Goal: Register for event/course

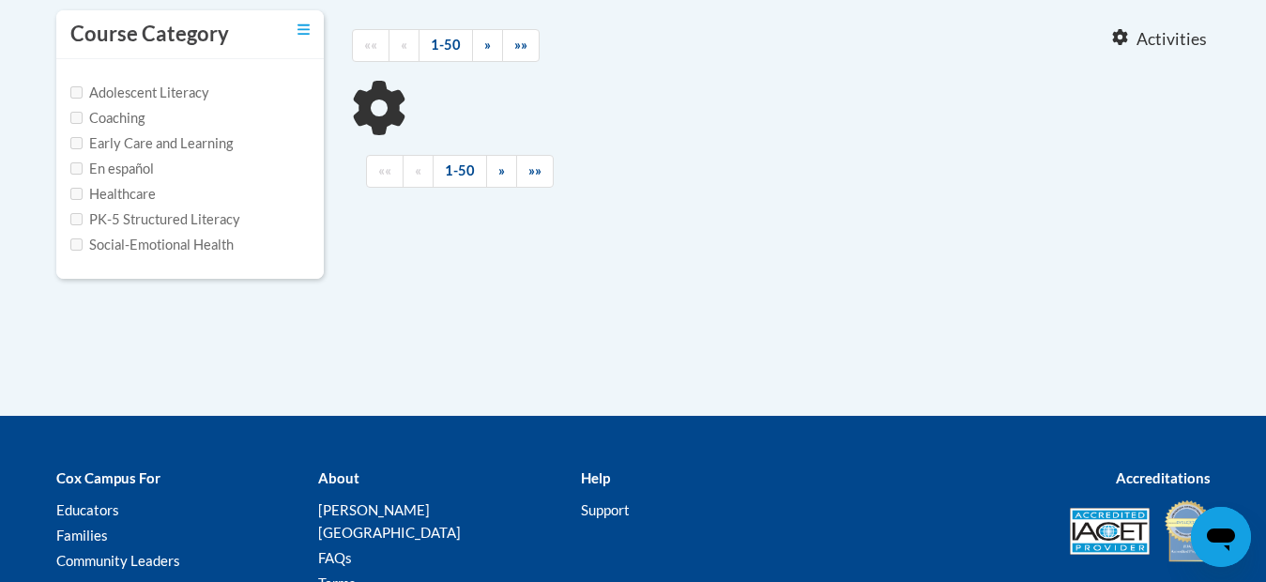
scroll to position [413, 0]
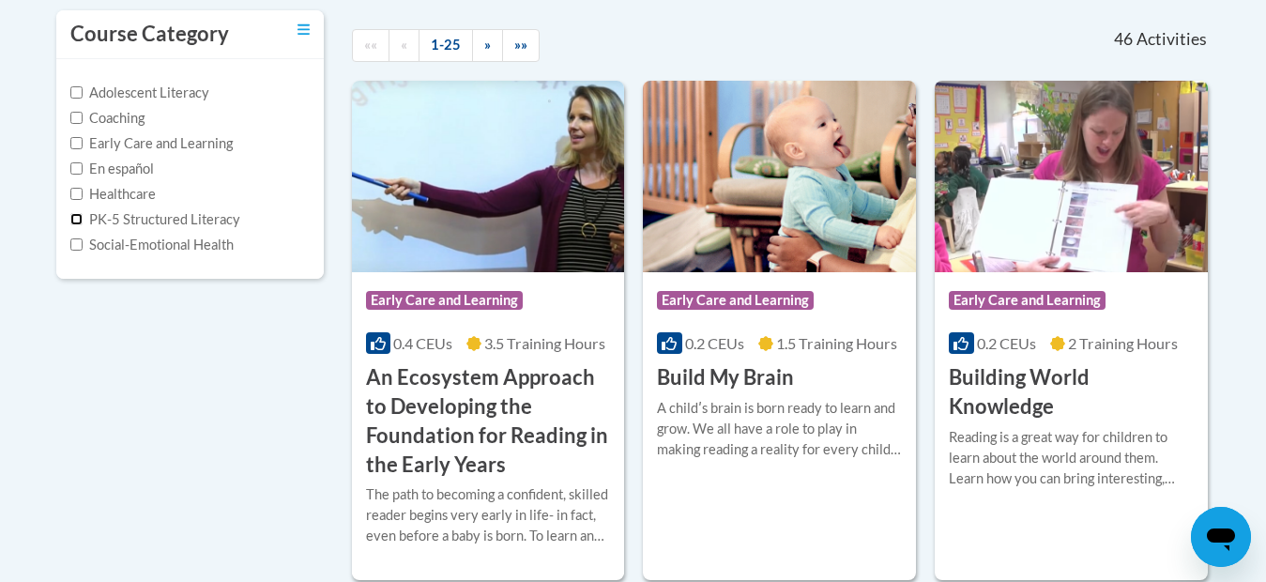
click at [76, 218] on input "PK-5 Structured Literacy" at bounding box center [76, 219] width 12 height 12
checkbox input "true"
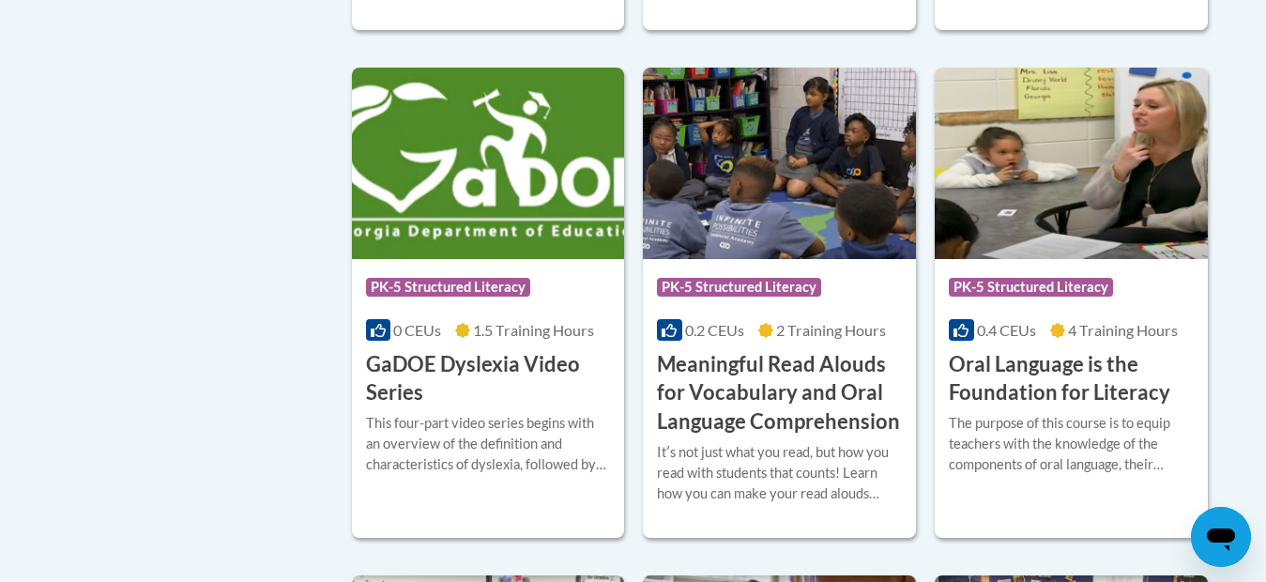
scroll to position [901, 0]
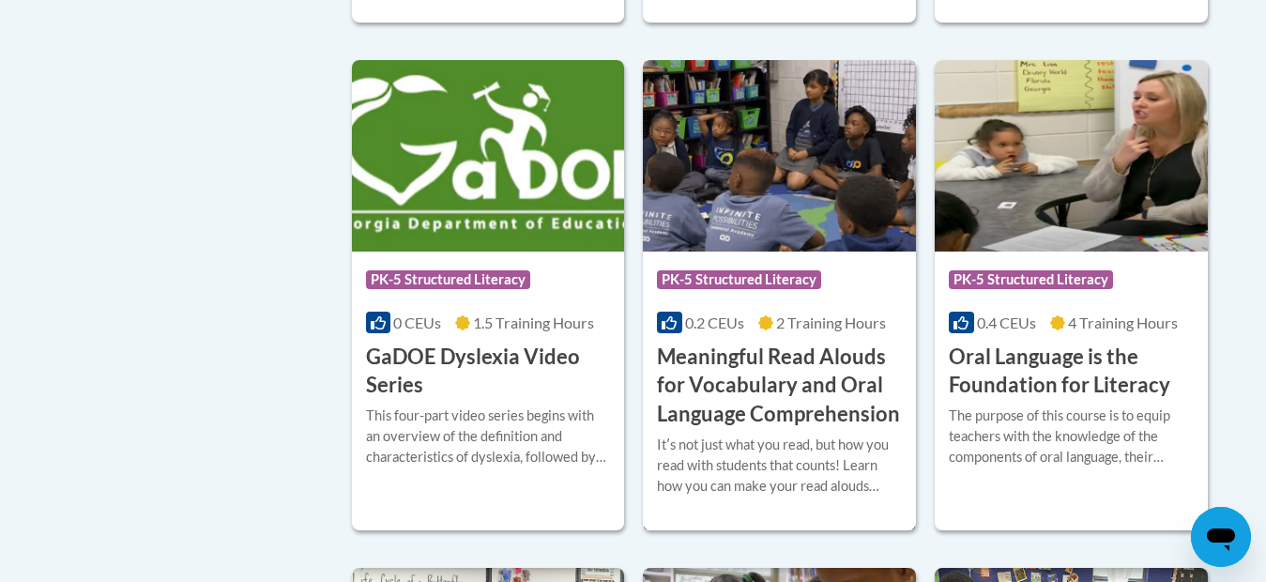
click at [712, 190] on img at bounding box center [779, 155] width 273 height 191
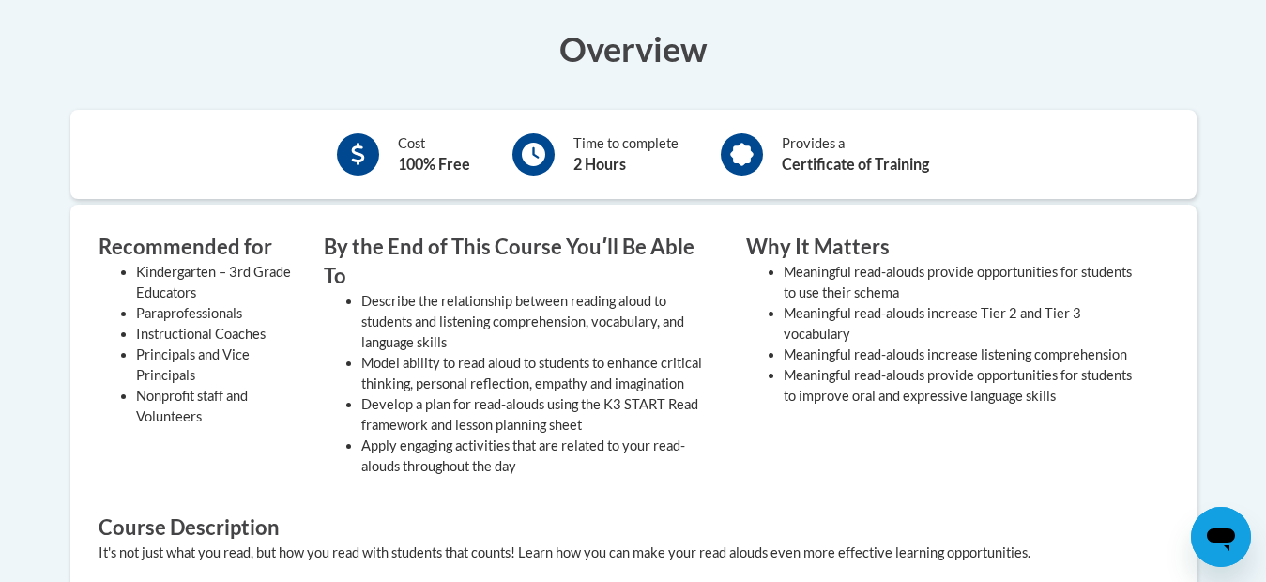
scroll to position [601, 0]
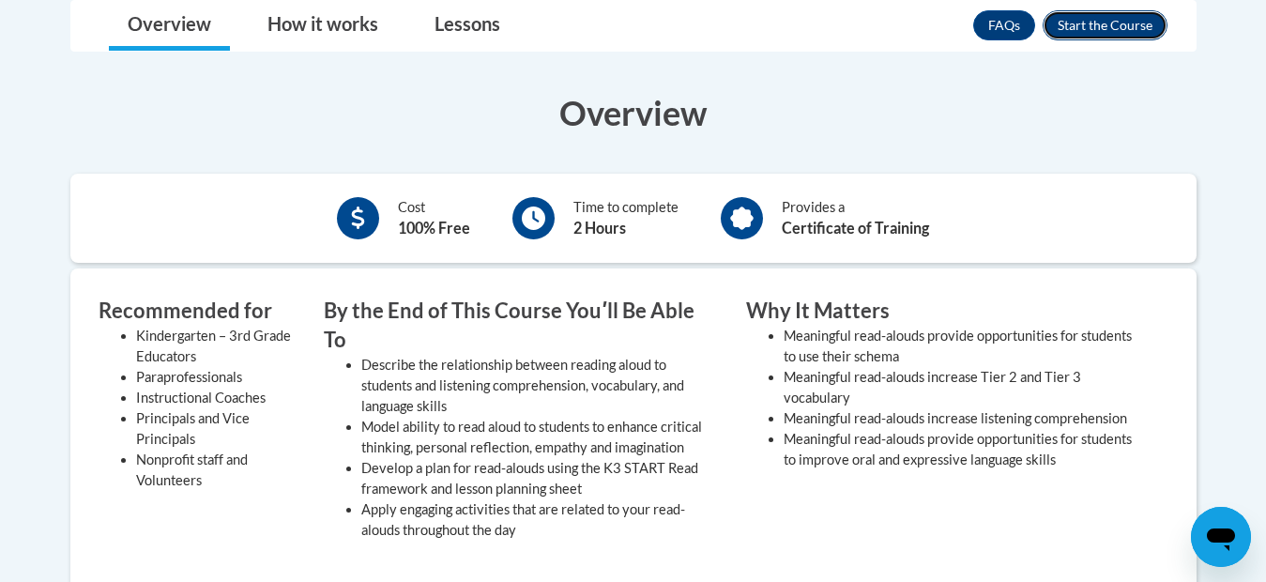
click at [1136, 23] on button "Enroll" at bounding box center [1105, 25] width 125 height 30
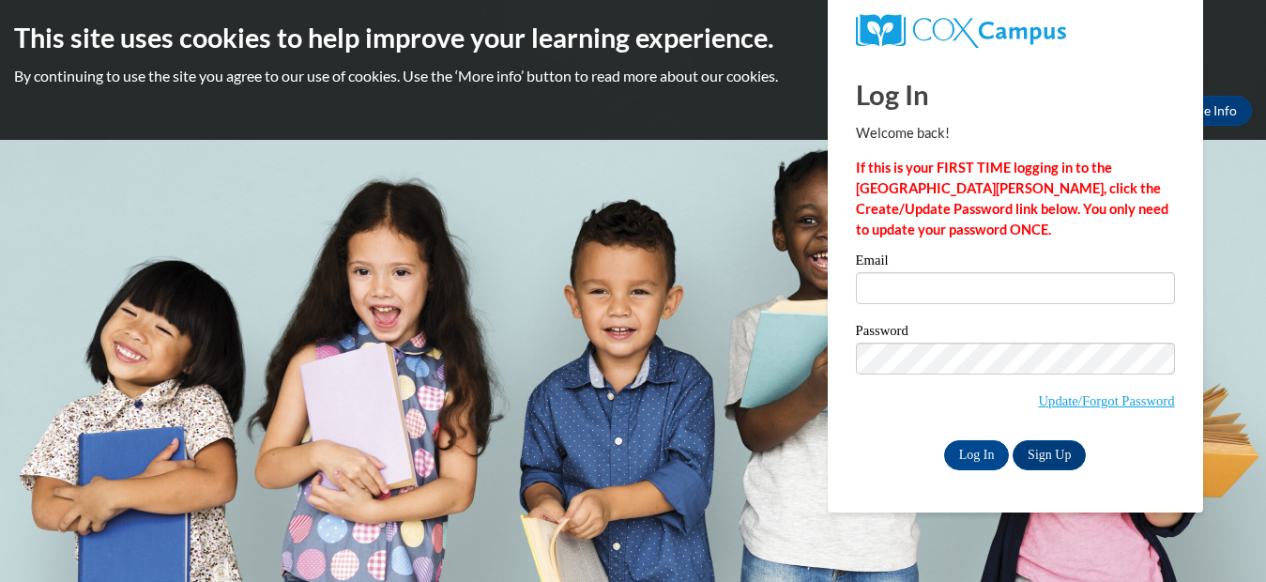
type input "vakerriaw@yahoo.com"
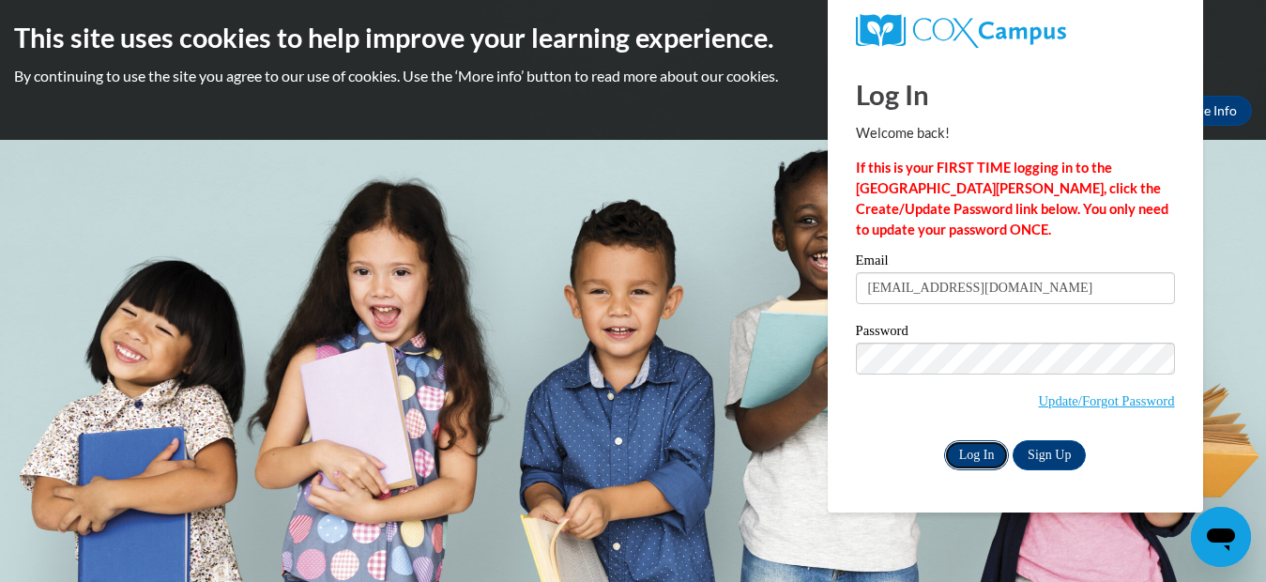
click at [989, 446] on input "Log In" at bounding box center [977, 455] width 66 height 30
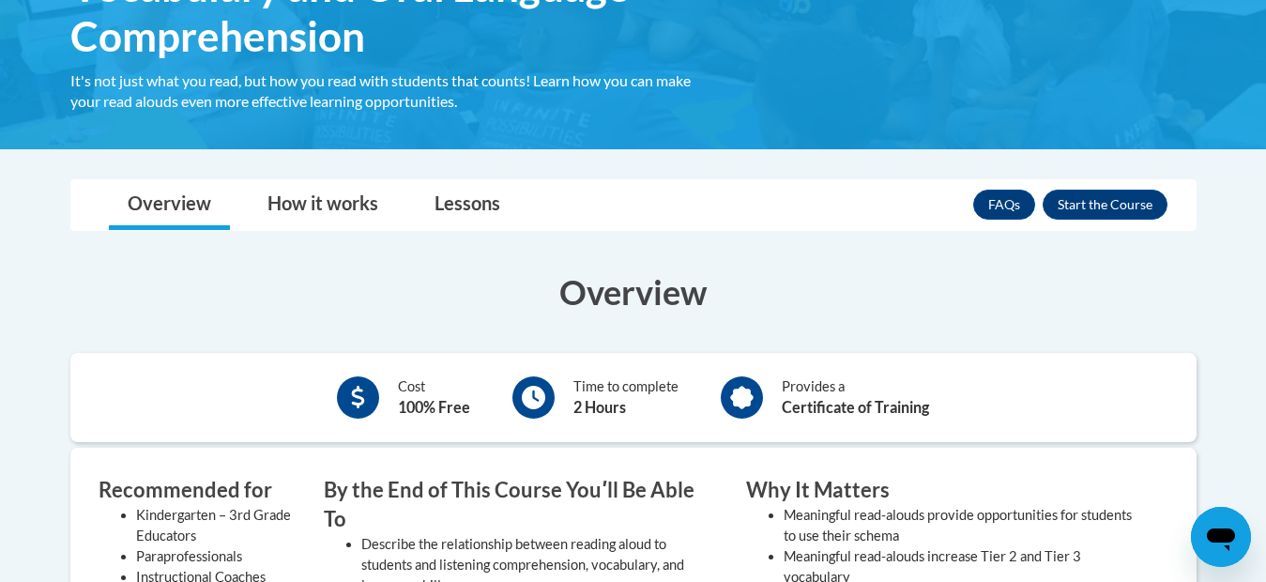
scroll to position [413, 0]
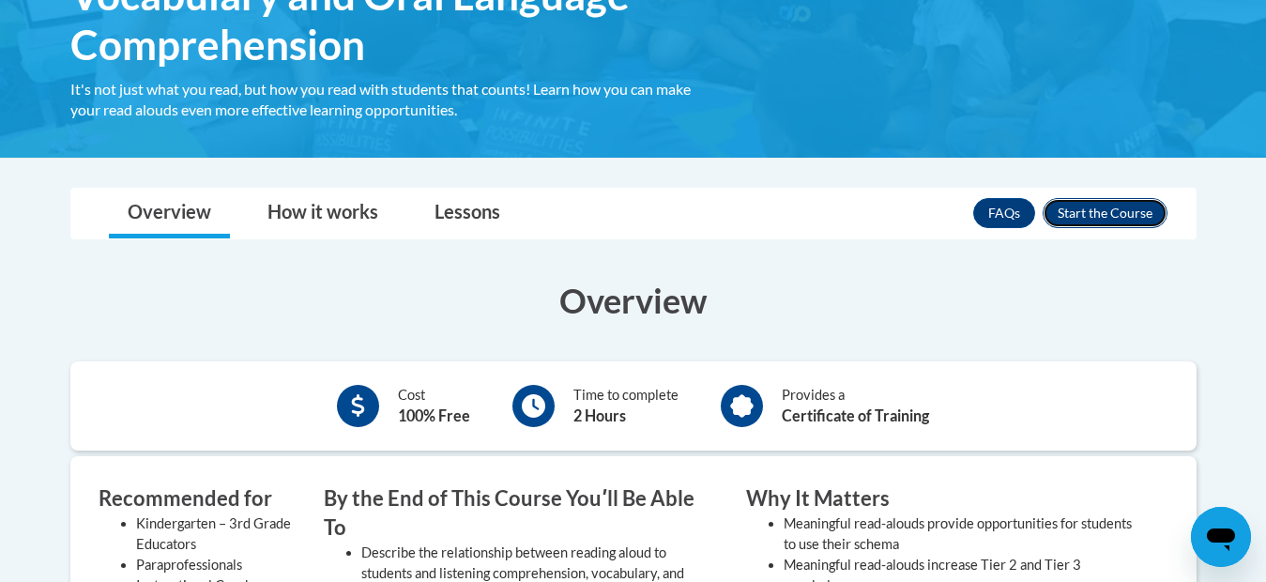
click at [1124, 201] on button "Enroll" at bounding box center [1105, 213] width 125 height 30
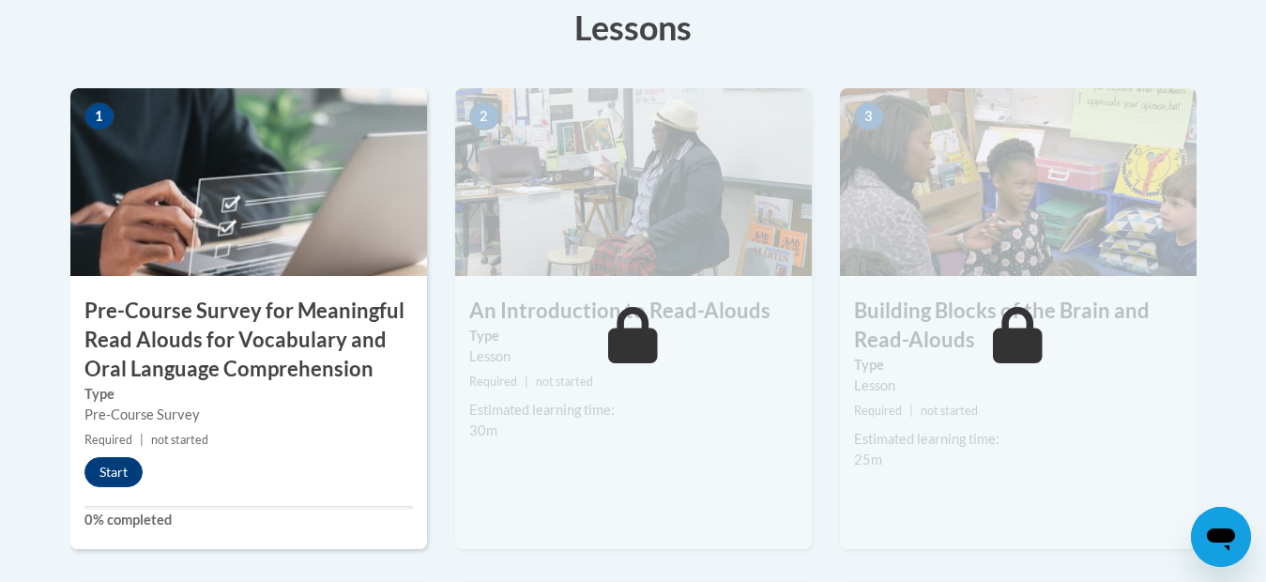
scroll to position [676, 0]
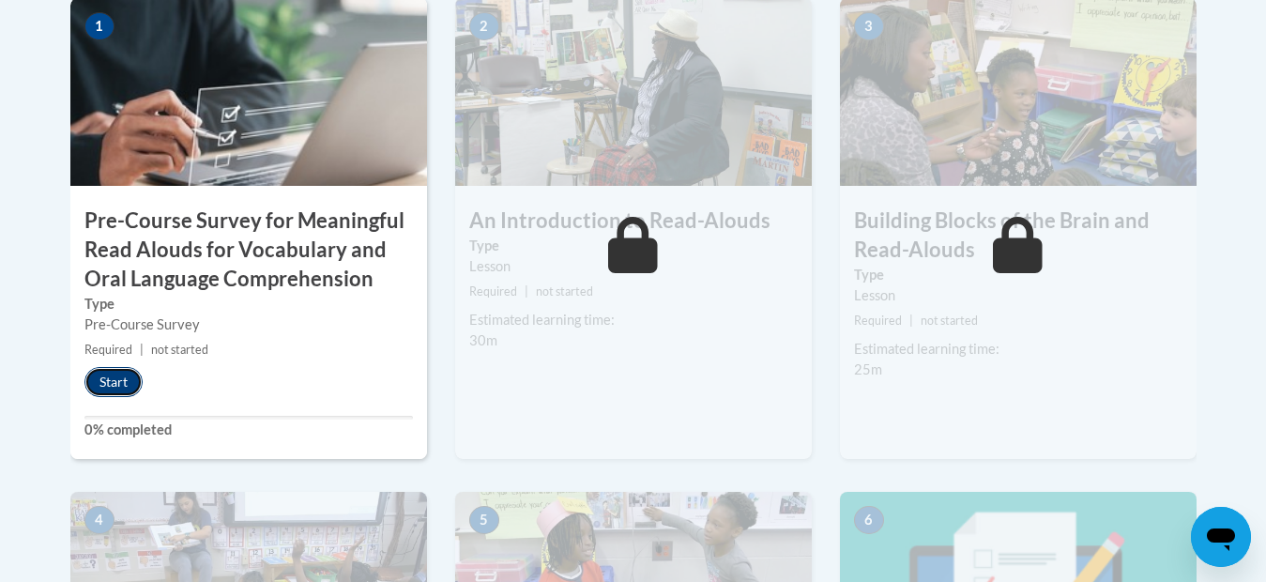
click at [126, 382] on button "Start" at bounding box center [113, 382] width 58 height 30
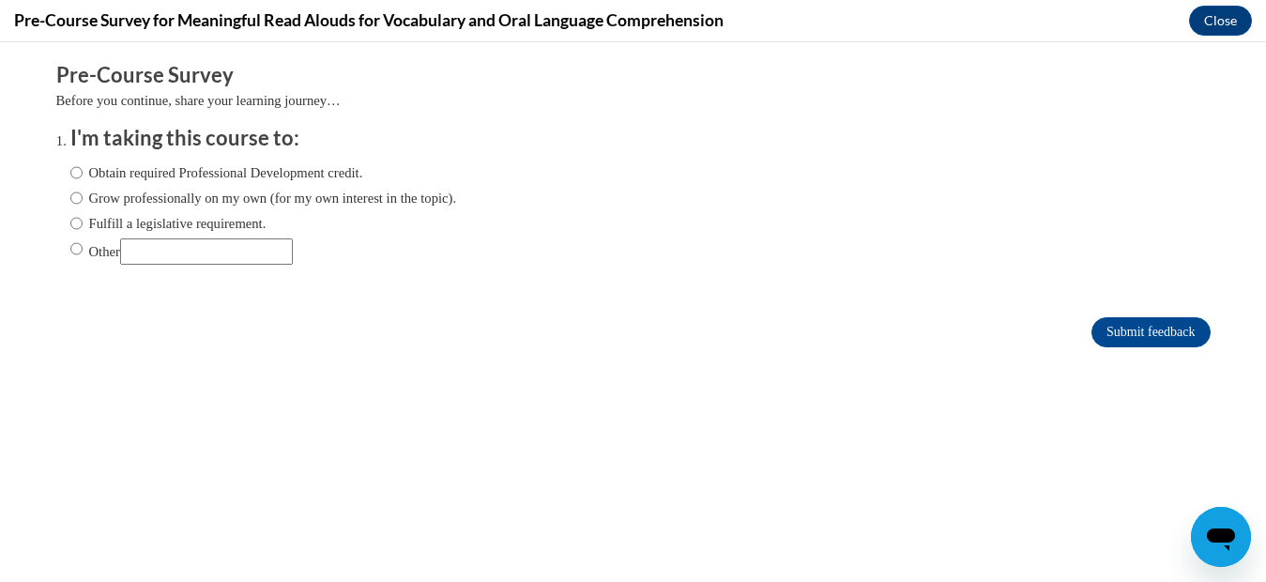
scroll to position [0, 0]
click at [73, 169] on input "Obtain required Professional Development credit." at bounding box center [76, 172] width 12 height 21
radio input "true"
click at [78, 171] on input "Obtain required Professional Development credit." at bounding box center [76, 172] width 12 height 21
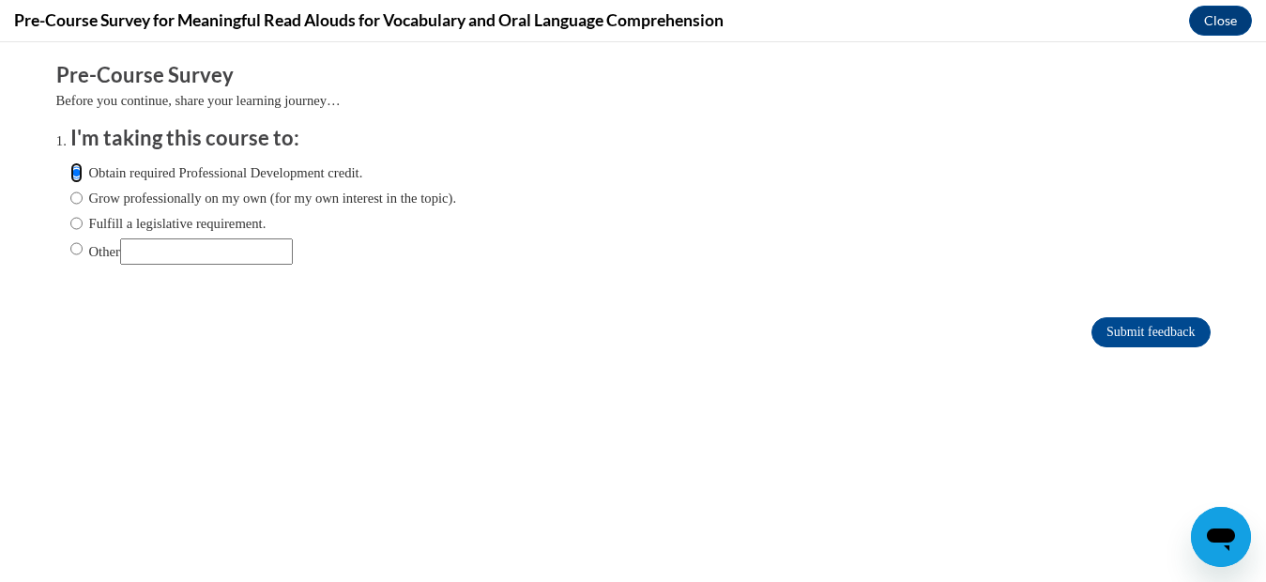
click at [1092, 317] on input "Submit feedback" at bounding box center [1151, 332] width 118 height 30
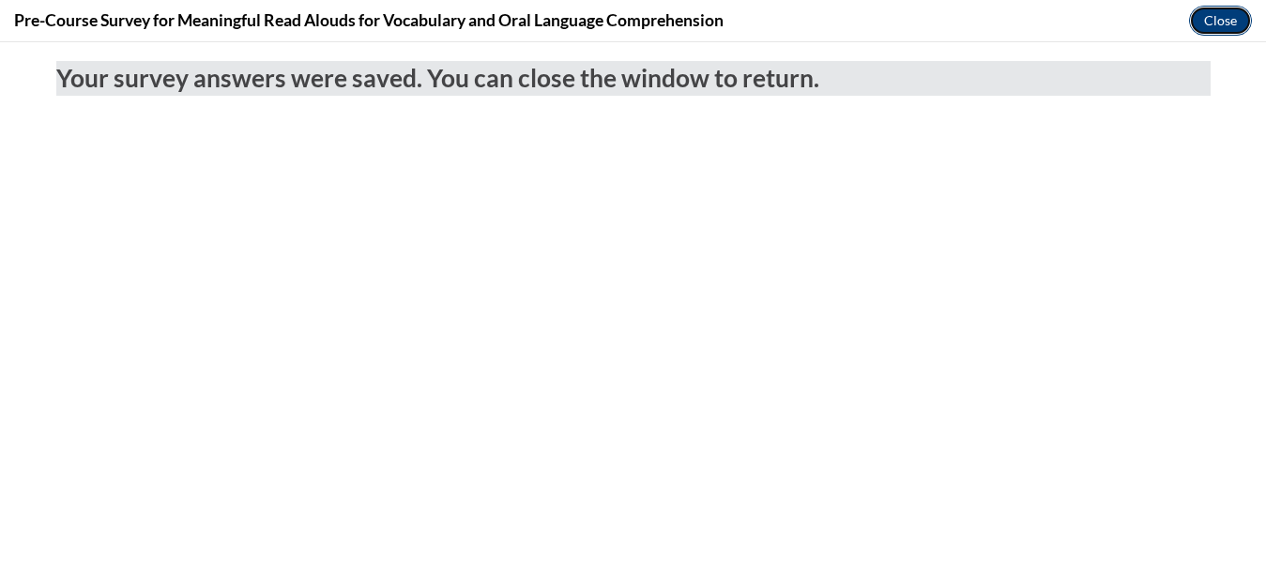
click at [1205, 22] on button "Close" at bounding box center [1220, 21] width 63 height 30
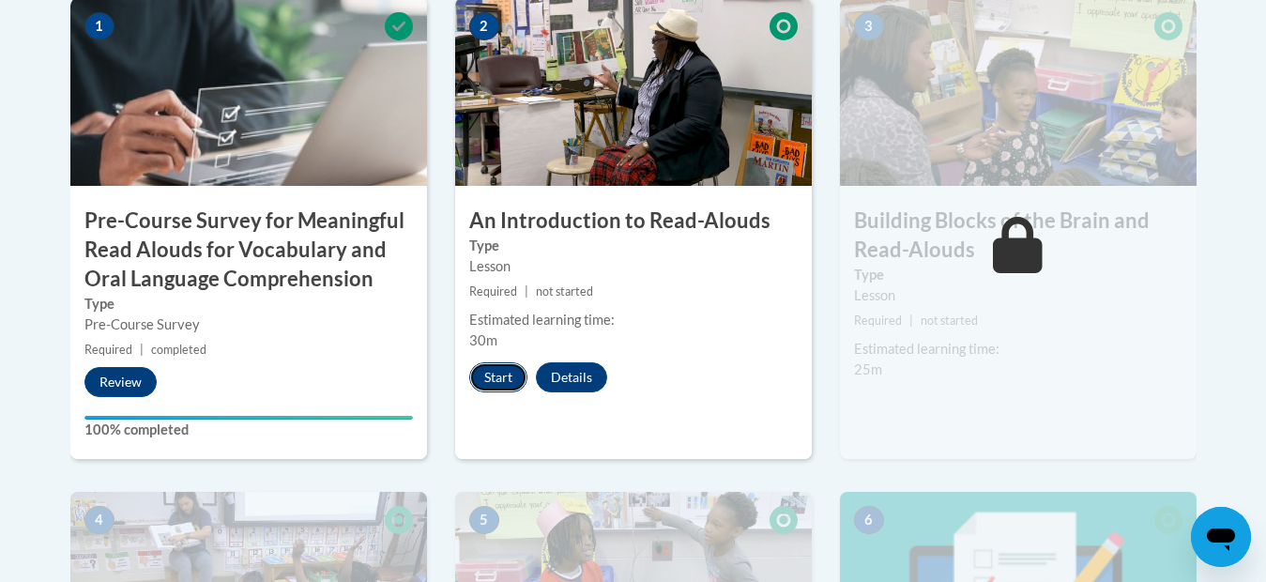
click at [498, 362] on button "Start" at bounding box center [498, 377] width 58 height 30
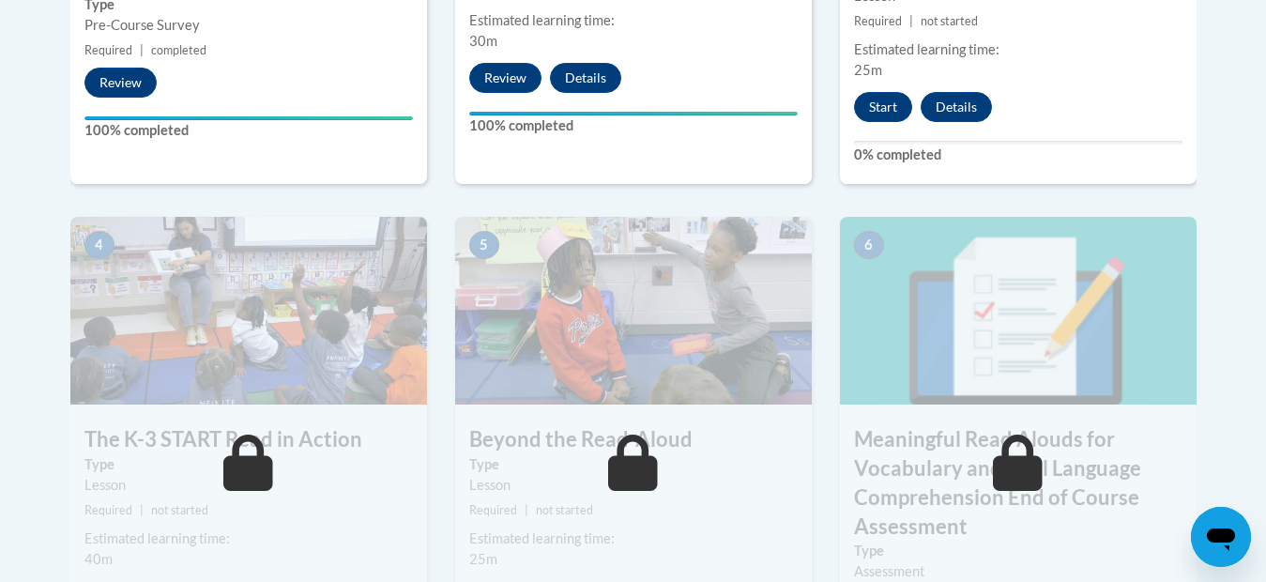
scroll to position [976, 0]
click at [888, 94] on button "Start" at bounding box center [883, 106] width 58 height 30
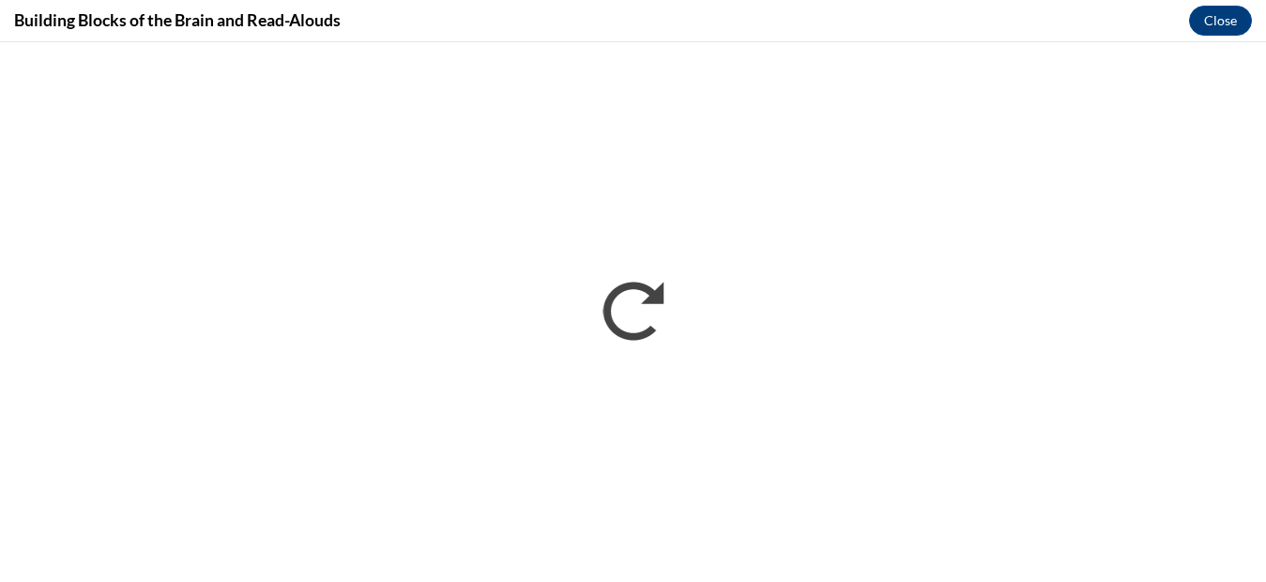
scroll to position [0, 0]
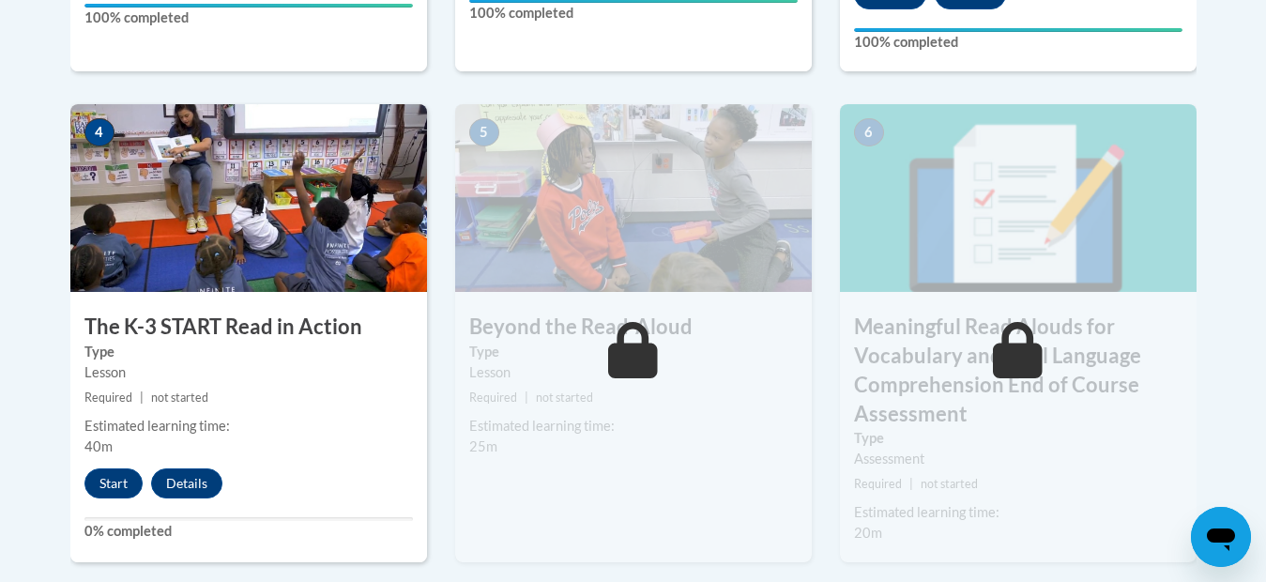
scroll to position [1089, 0]
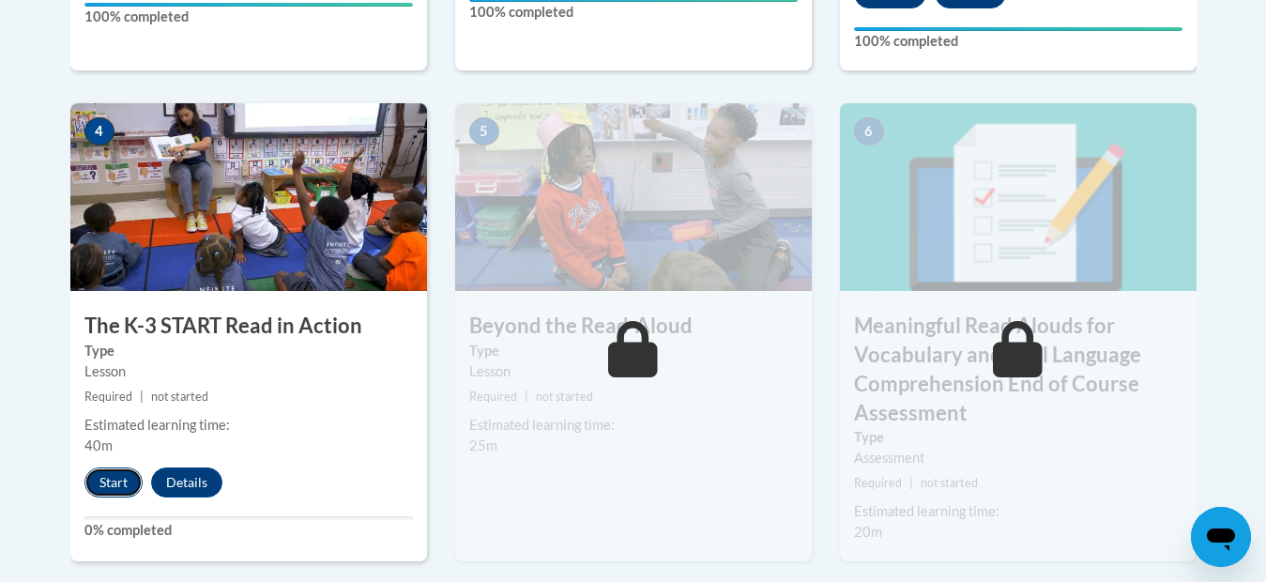
click at [98, 475] on button "Start" at bounding box center [113, 482] width 58 height 30
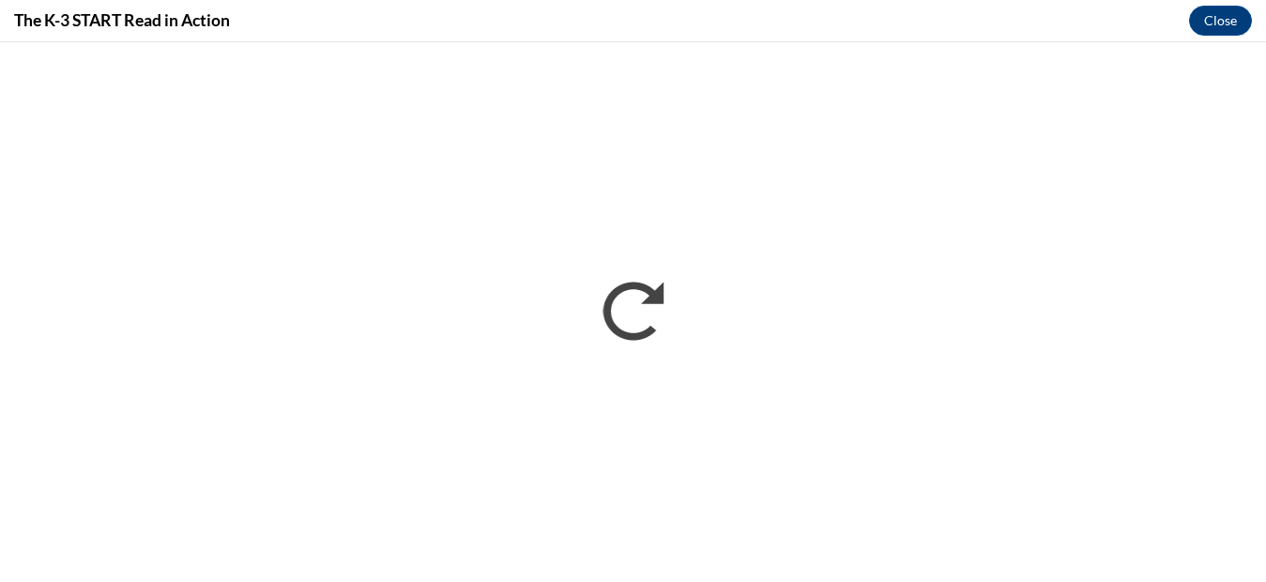
scroll to position [0, 0]
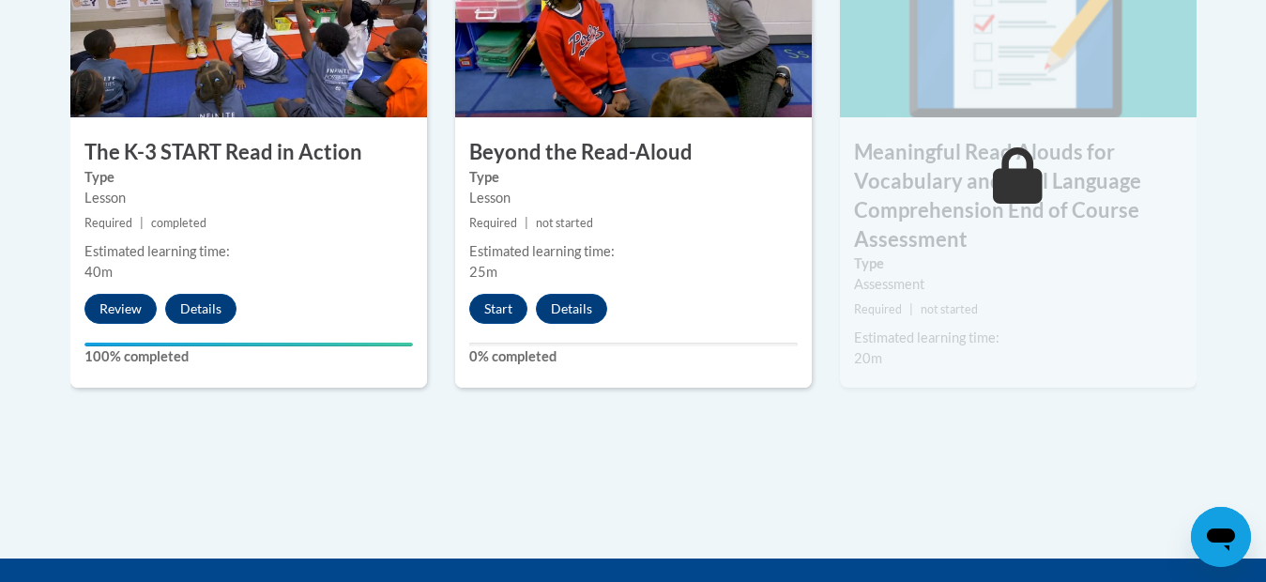
scroll to position [1352, 0]
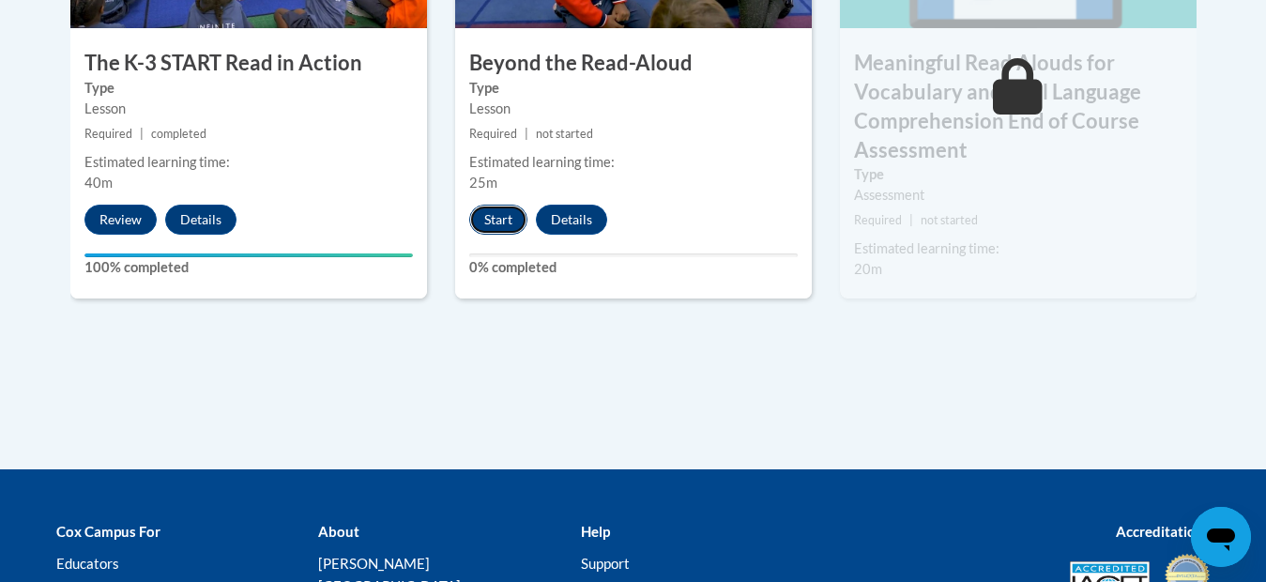
click at [473, 208] on button "Start" at bounding box center [498, 220] width 58 height 30
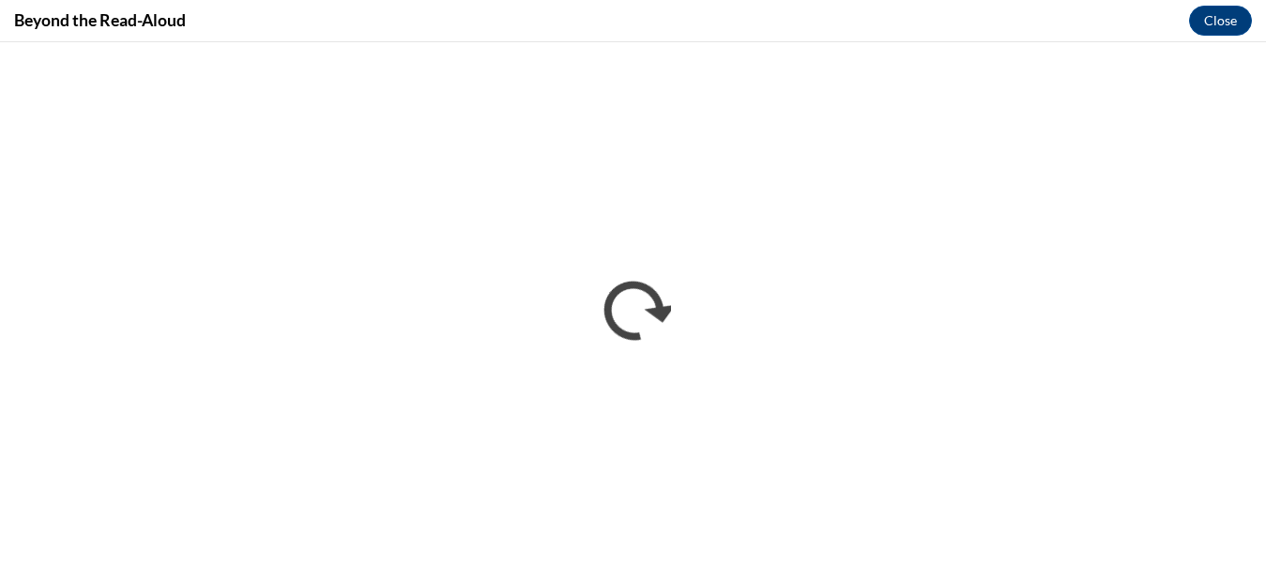
scroll to position [0, 0]
